Goal: Check status

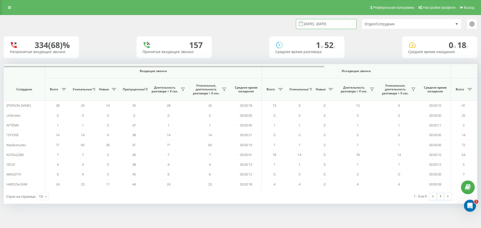
click at [326, 26] on input "[DATE] - [DATE]" at bounding box center [326, 24] width 61 height 10
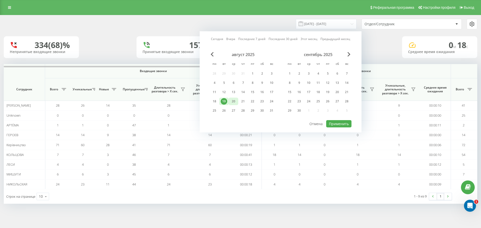
drag, startPoint x: 234, startPoint y: 102, endPoint x: 241, endPoint y: 104, distance: 7.3
click at [234, 102] on div "20" at bounding box center [233, 101] width 7 height 7
click at [334, 123] on button "Применить" at bounding box center [338, 123] width 25 height 7
type input "[DATE] - [DATE]"
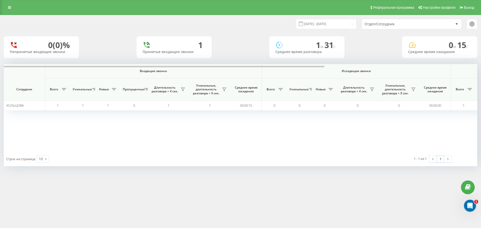
click at [440, 27] on div "Отдел/Сотрудник" at bounding box center [411, 24] width 100 height 10
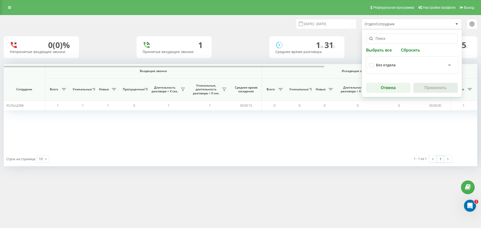
click at [374, 66] on div "Без отдела" at bounding box center [412, 65] width 86 height 11
click at [371, 63] on label at bounding box center [371, 63] width 4 height 0
checkbox input "true"
click at [431, 87] on button "Применить" at bounding box center [435, 88] width 44 height 10
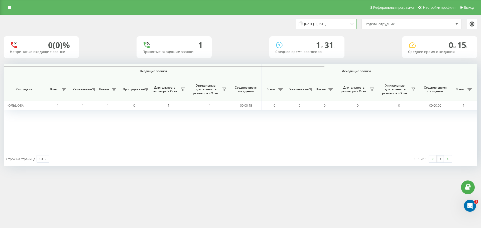
click at [319, 23] on input "[DATE] - [DATE]" at bounding box center [326, 24] width 61 height 10
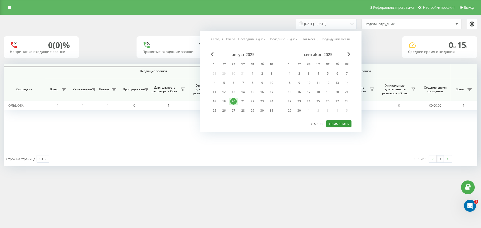
click at [341, 123] on button "Применить" at bounding box center [338, 123] width 25 height 7
